Goal: Check status: Check status

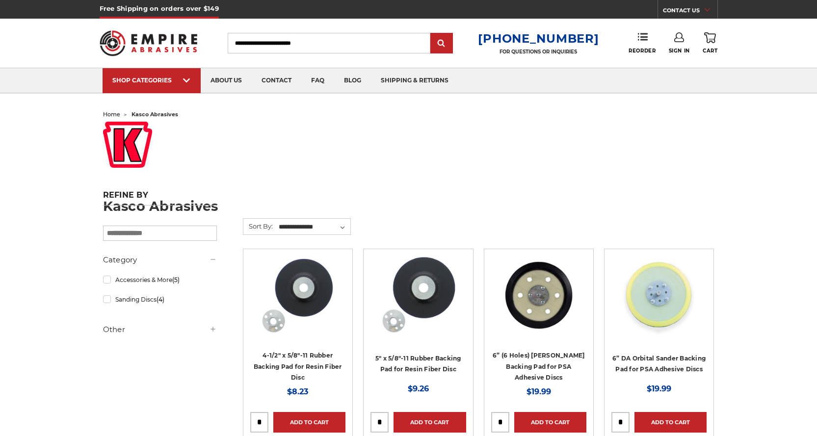
click at [679, 47] on link "Sign In" at bounding box center [679, 43] width 21 height 22
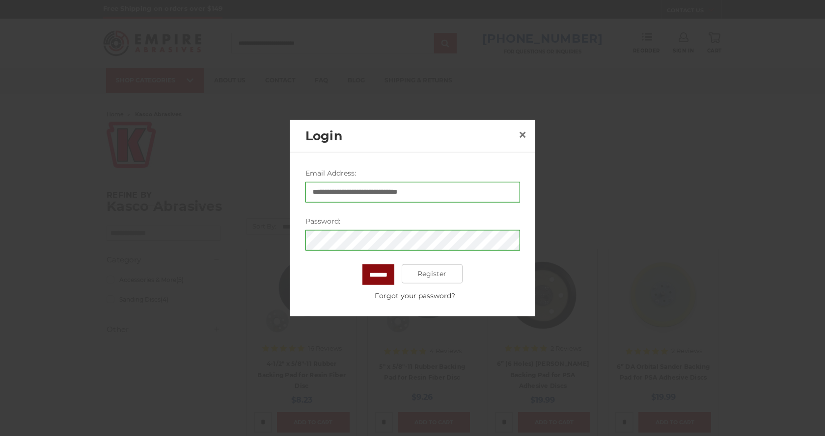
click at [375, 280] on input "*******" at bounding box center [378, 274] width 32 height 21
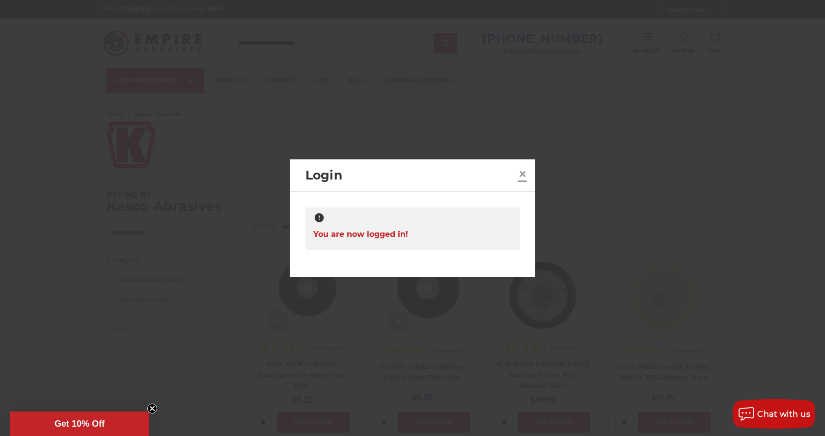
click at [525, 175] on span "×" at bounding box center [522, 173] width 9 height 19
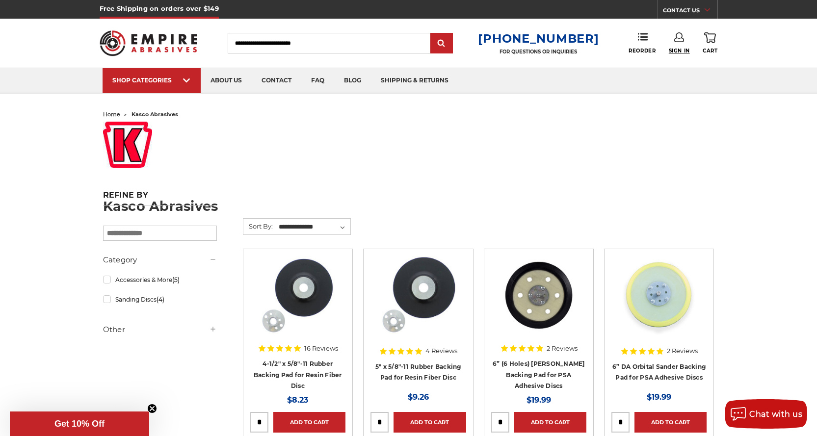
click at [677, 48] on span "Sign In" at bounding box center [679, 51] width 21 height 6
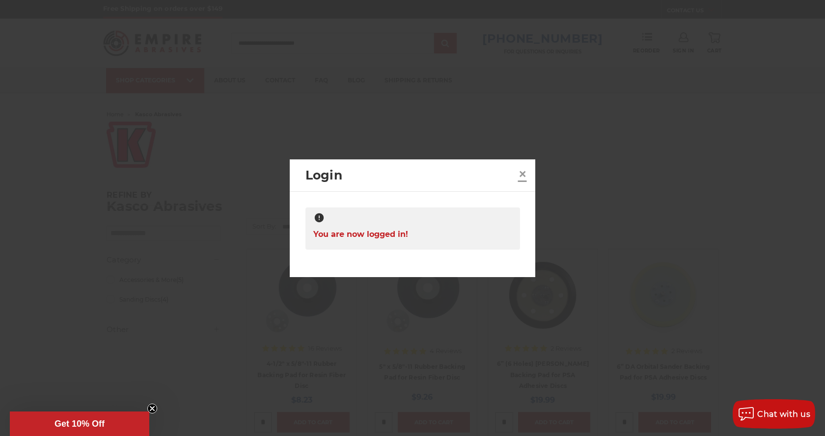
click at [527, 175] on link "×" at bounding box center [523, 174] width 16 height 16
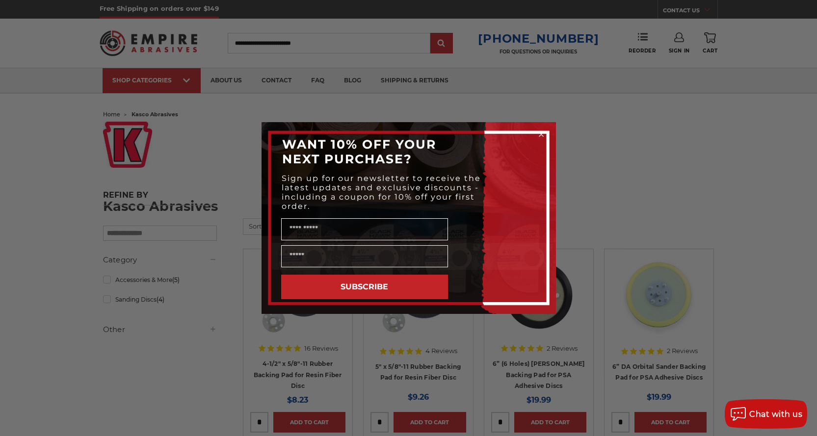
click at [542, 135] on circle "Close dialog" at bounding box center [541, 134] width 9 height 9
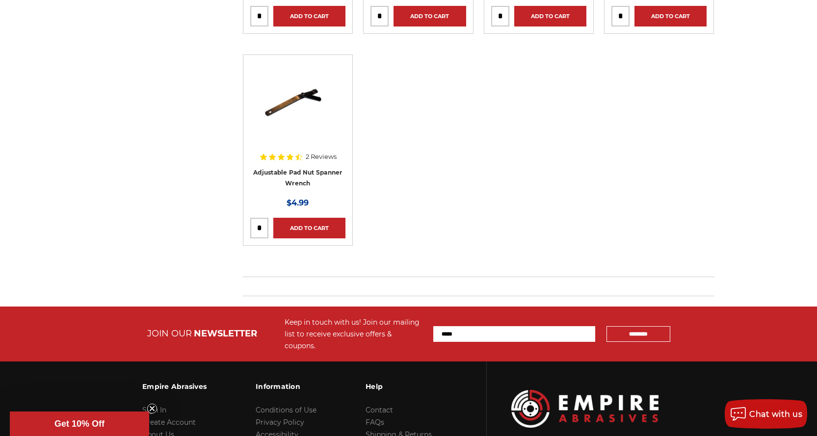
scroll to position [496, 0]
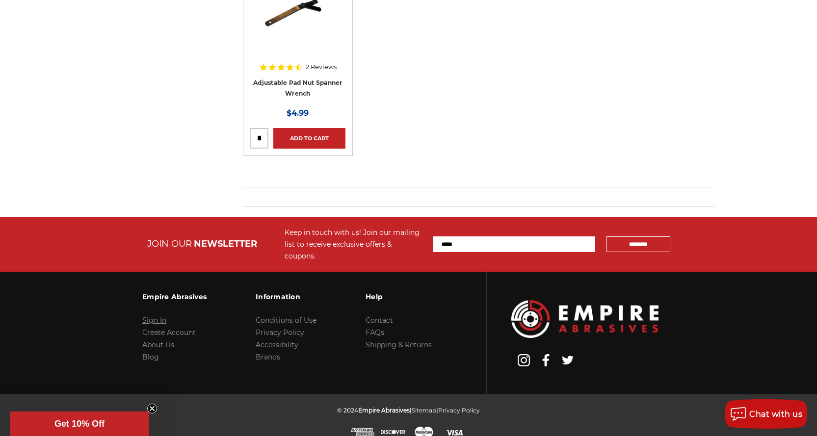
click at [153, 316] on link "Sign In" at bounding box center [154, 320] width 24 height 9
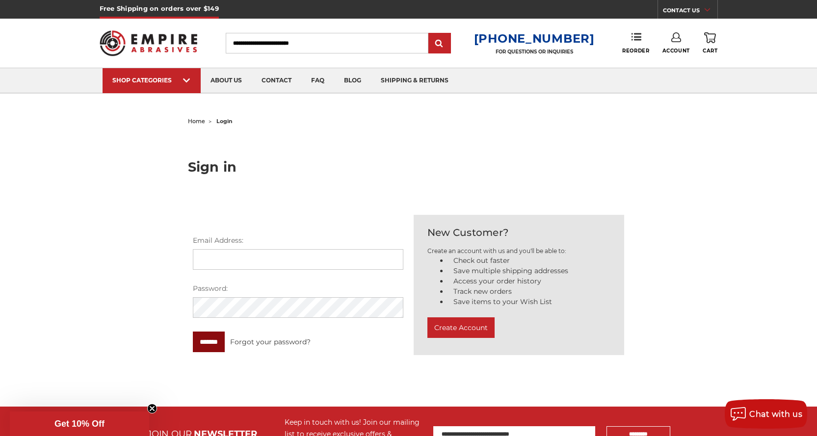
type input "**********"
click at [214, 344] on input "*******" at bounding box center [209, 342] width 32 height 21
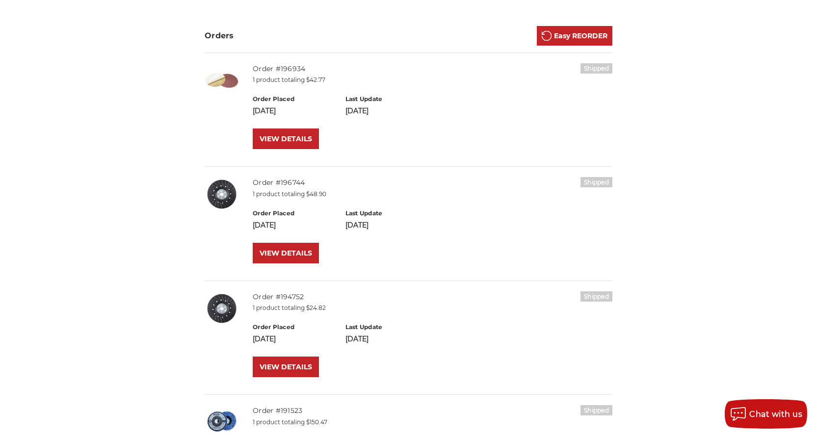
scroll to position [196, 0]
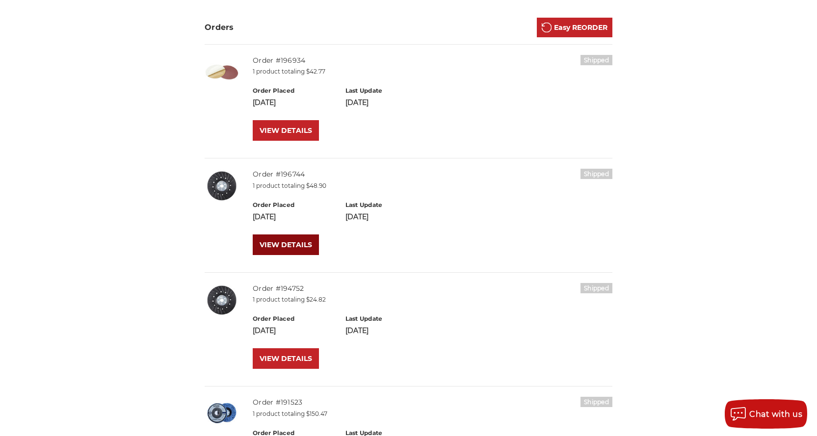
click at [276, 244] on link "VIEW DETAILS" at bounding box center [286, 245] width 66 height 21
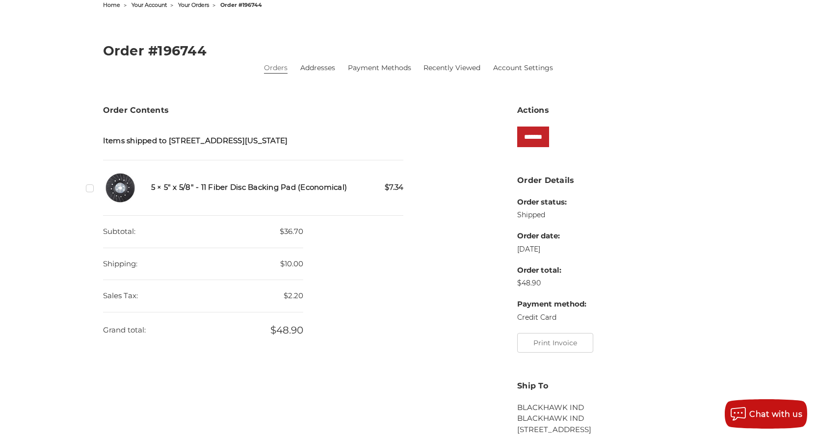
scroll to position [98, 0]
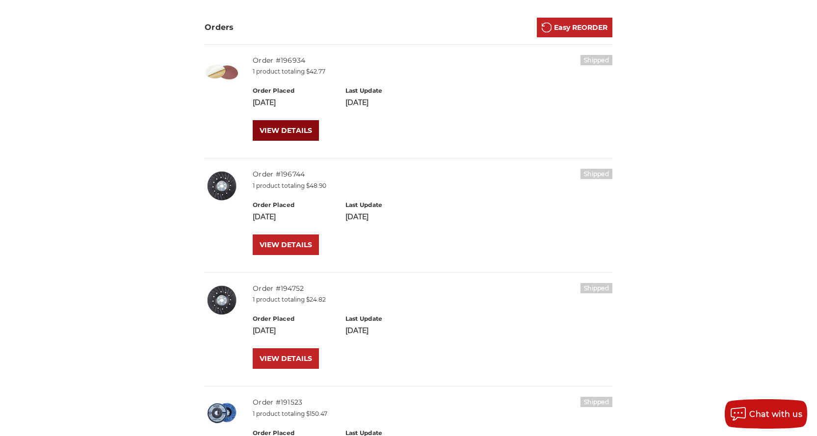
click at [280, 125] on link "VIEW DETAILS" at bounding box center [286, 130] width 66 height 21
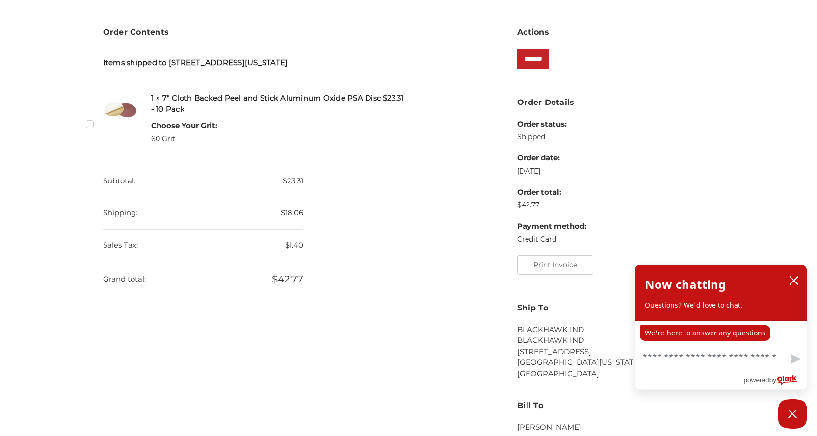
scroll to position [196, 0]
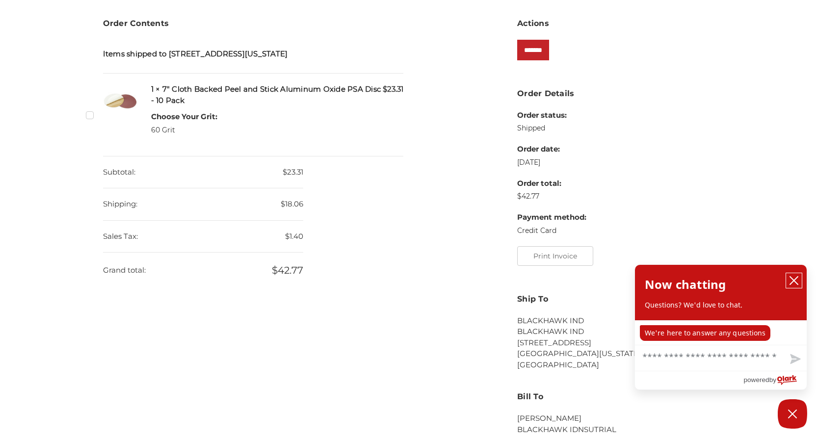
click at [794, 279] on icon "close chatbox" at bounding box center [794, 281] width 10 height 10
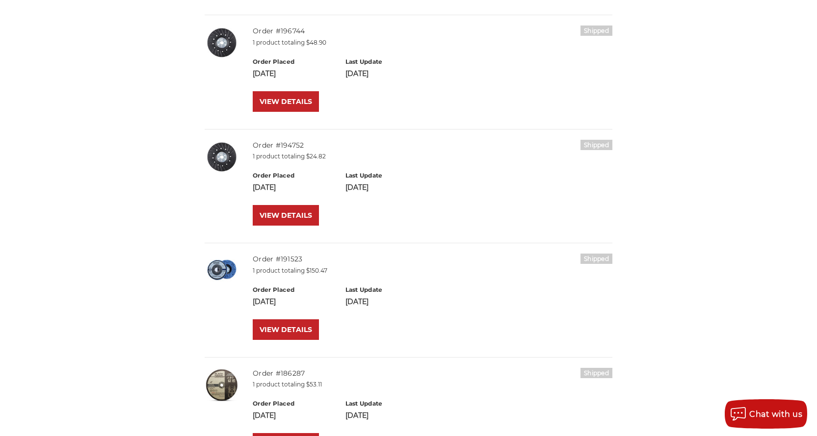
scroll to position [344, 0]
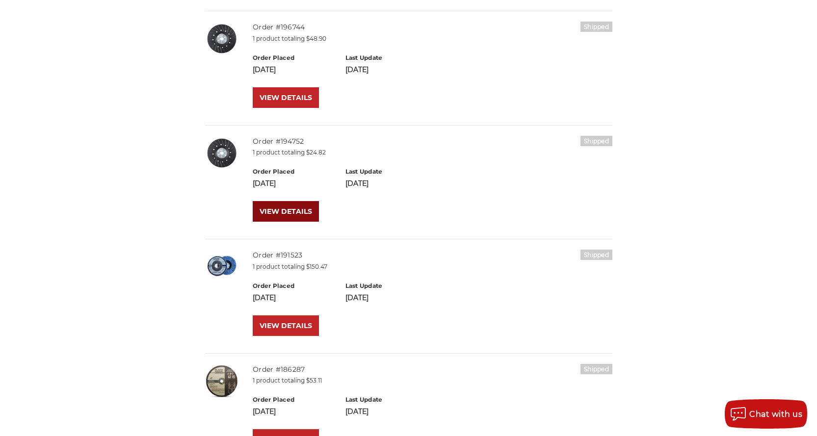
click at [290, 204] on link "VIEW DETAILS" at bounding box center [286, 211] width 66 height 21
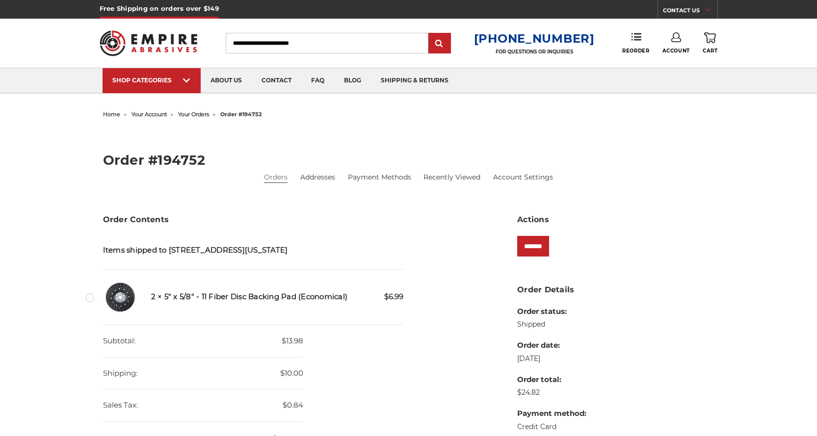
scroll to position [147, 0]
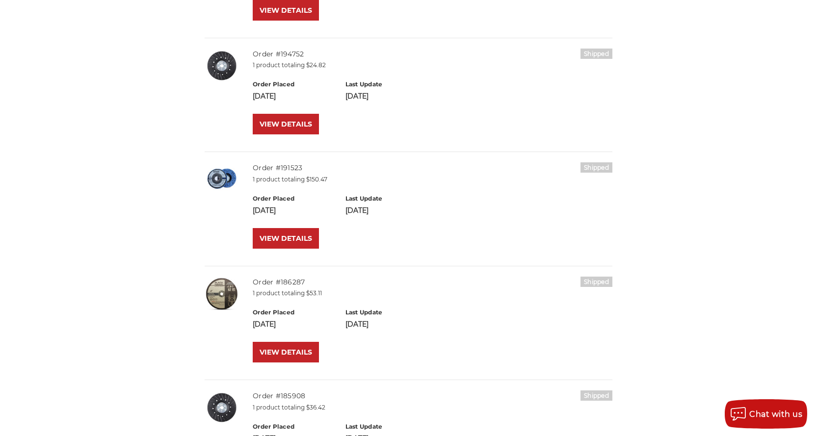
scroll to position [442, 0]
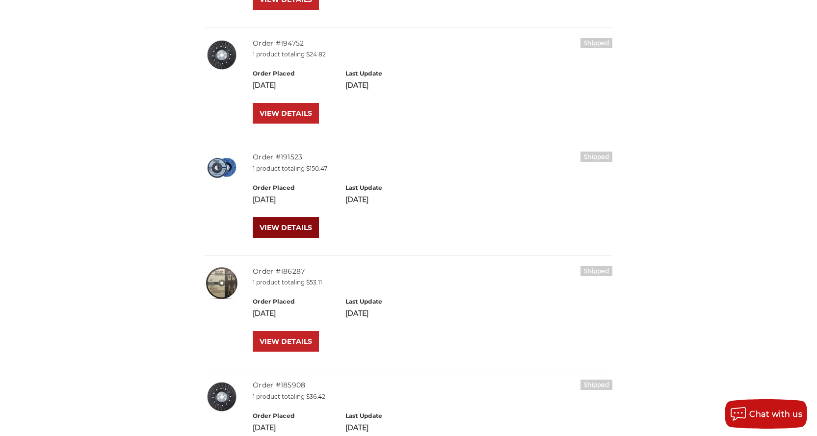
click at [289, 225] on link "VIEW DETAILS" at bounding box center [286, 227] width 66 height 21
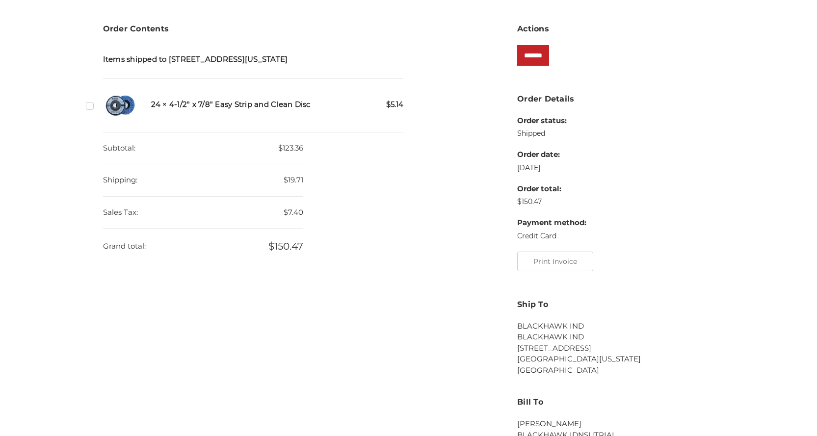
scroll to position [196, 0]
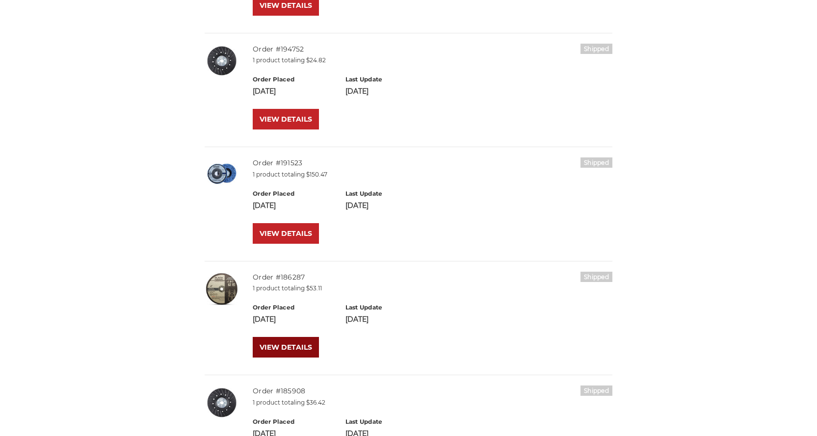
click at [292, 344] on link "VIEW DETAILS" at bounding box center [286, 347] width 66 height 21
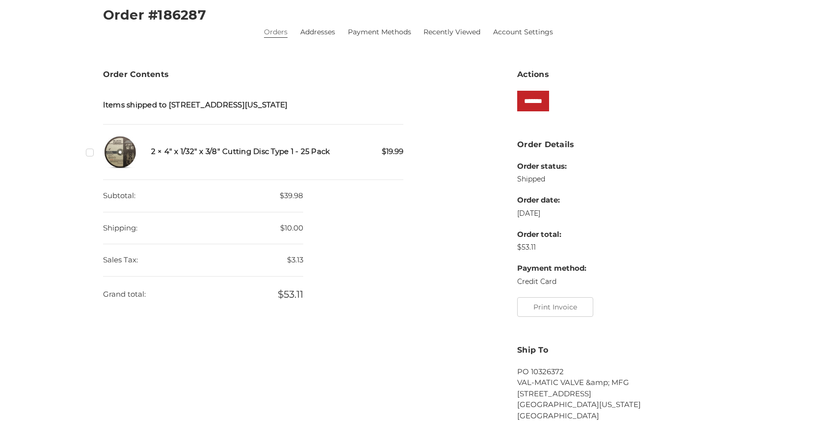
scroll to position [147, 0]
